Goal: Information Seeking & Learning: Check status

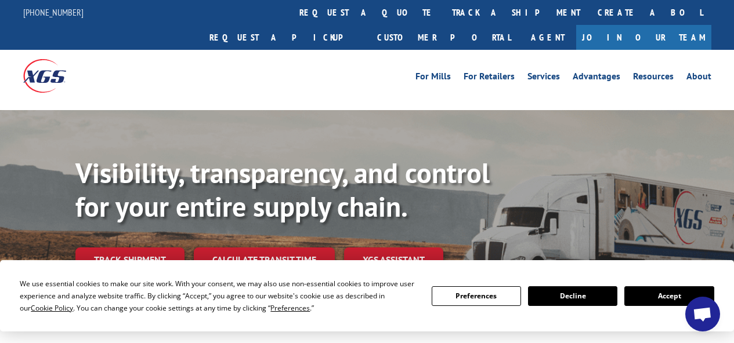
click at [443, 16] on link "track a shipment" at bounding box center [516, 12] width 146 height 25
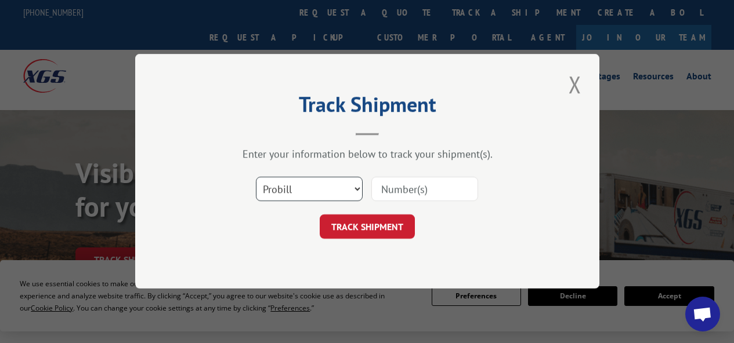
click at [333, 187] on select "Select category... Probill BOL PO" at bounding box center [309, 189] width 107 height 24
select select "po"
click at [256, 177] on select "Select category... Probill BOL PO" at bounding box center [309, 189] width 107 height 24
click at [399, 197] on input at bounding box center [424, 189] width 107 height 24
type input "37497"
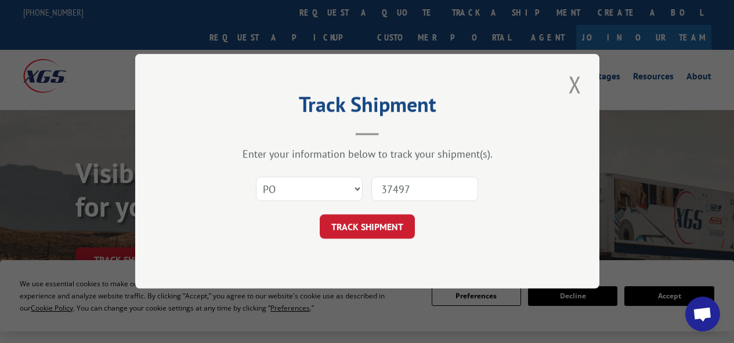
click button "TRACK SHIPMENT" at bounding box center [366, 227] width 95 height 24
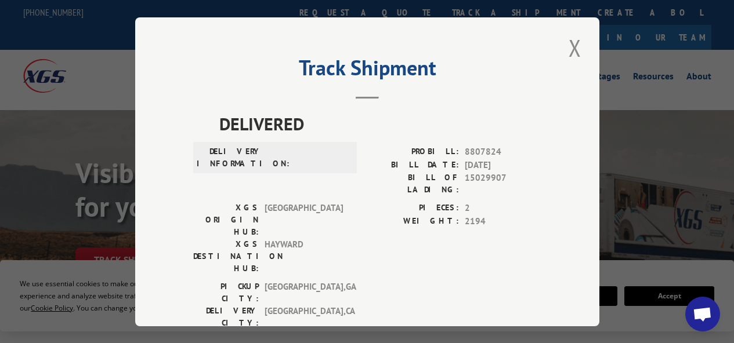
click at [567, 50] on button "Close modal" at bounding box center [575, 48] width 20 height 32
